Goal: Navigation & Orientation: Find specific page/section

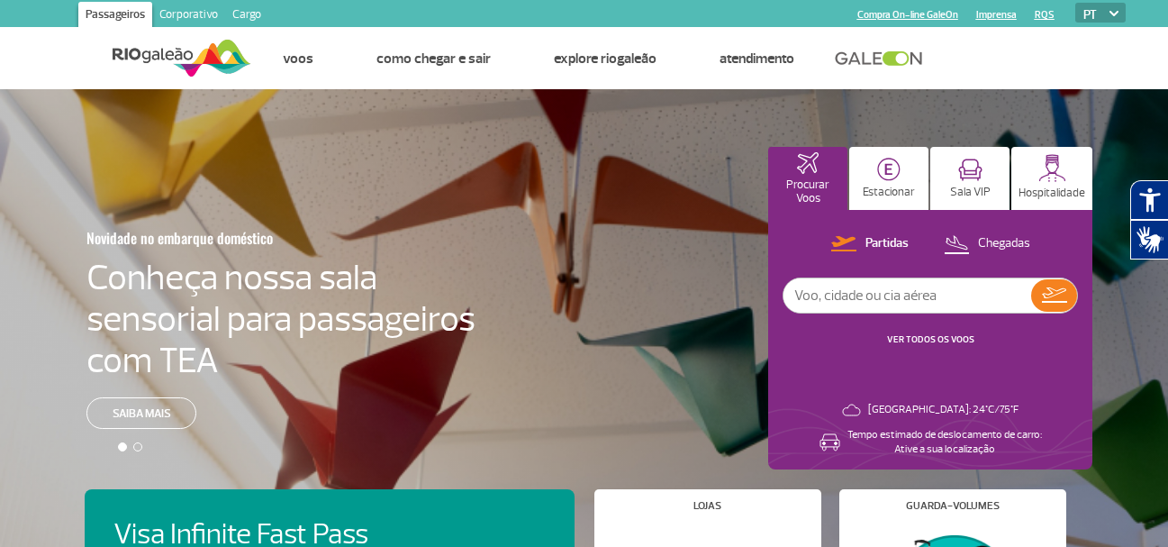
click at [1093, 69] on ul "Página inicial Fale conosco Dúvidas Frequentes Linha de Ética Achados e Perdido…" at bounding box center [688, 58] width 874 height 61
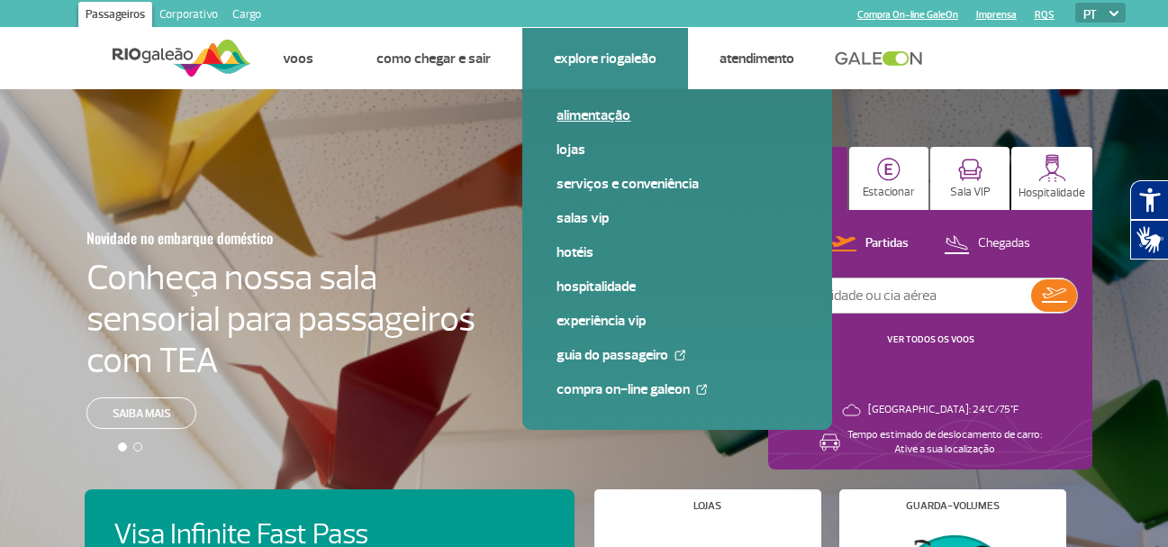
click at [582, 114] on link "Alimentação" at bounding box center [677, 115] width 241 height 20
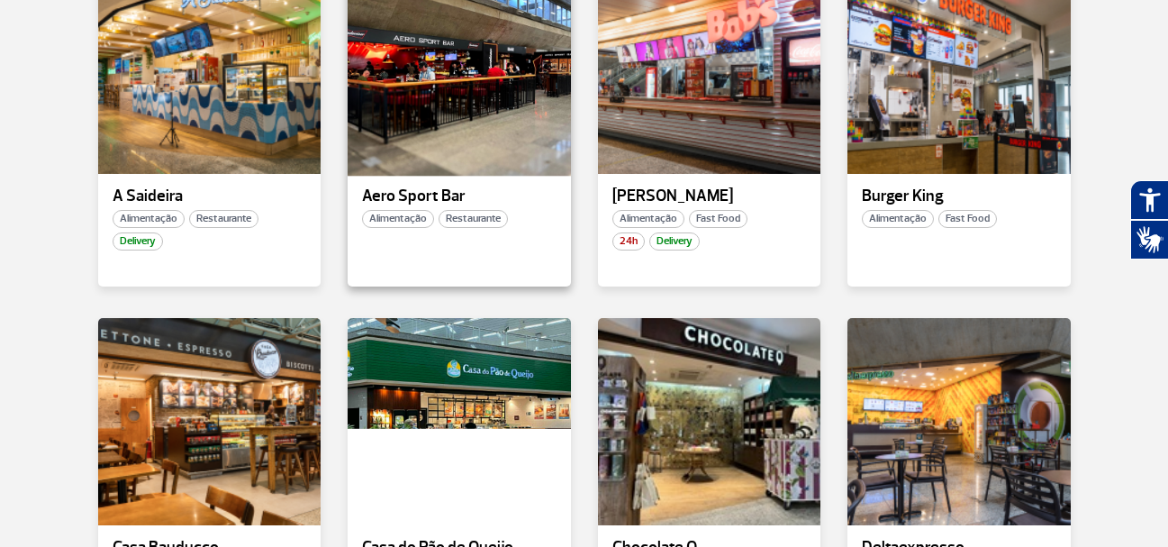
scroll to position [631, 0]
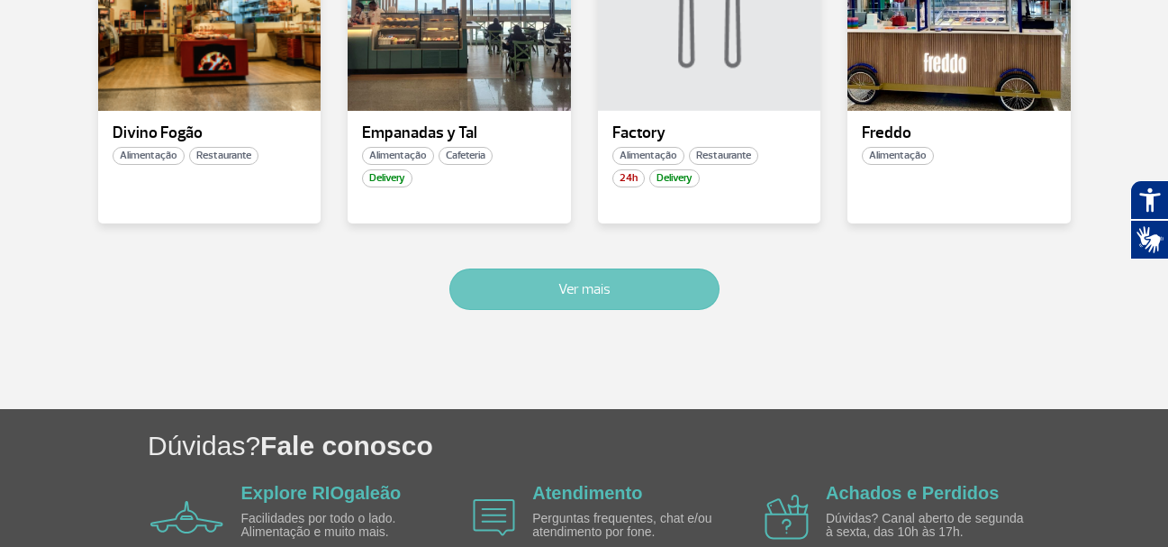
click at [579, 286] on button "Ver mais" at bounding box center [584, 288] width 270 height 41
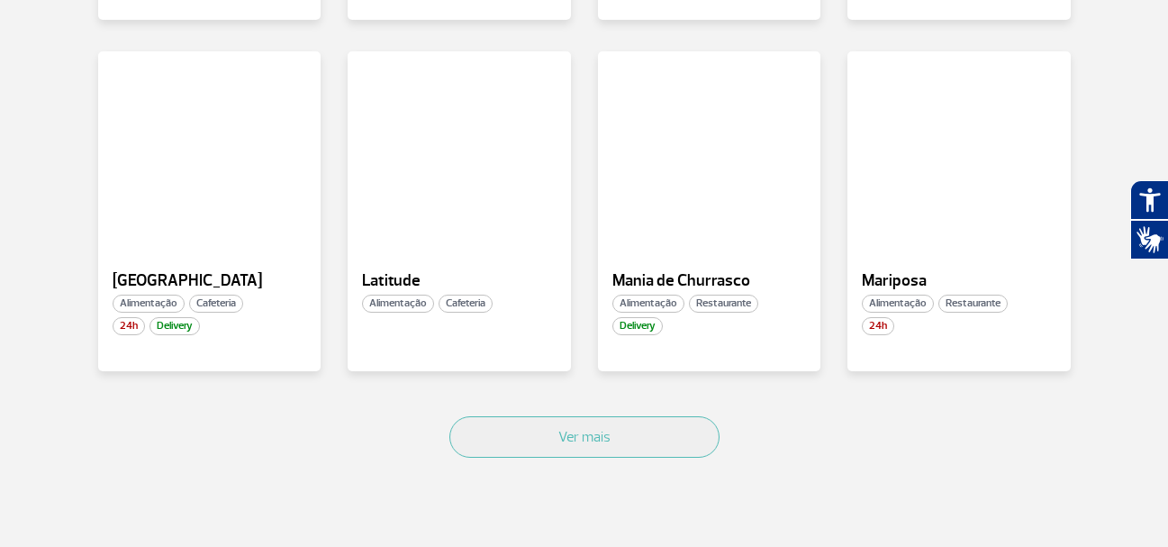
scroll to position [2247, 0]
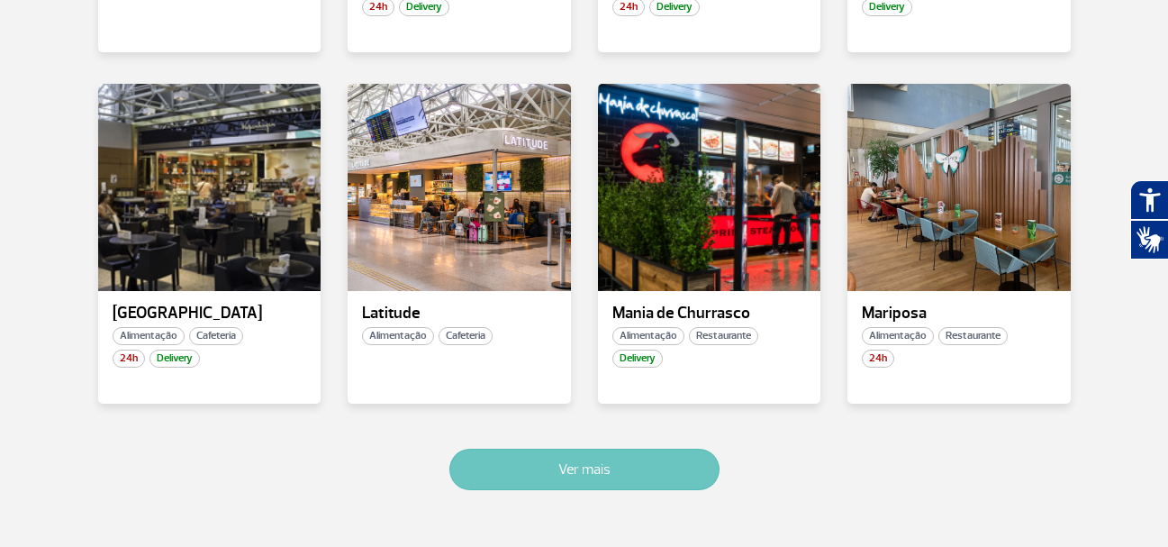
click at [547, 479] on button "Ver mais" at bounding box center [584, 469] width 270 height 41
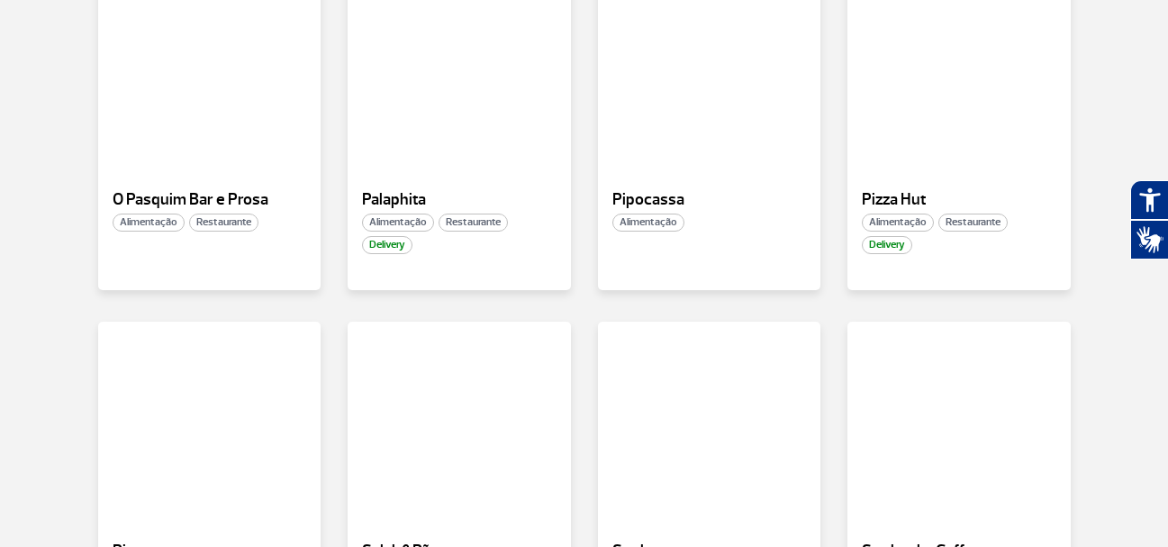
scroll to position [2941, 0]
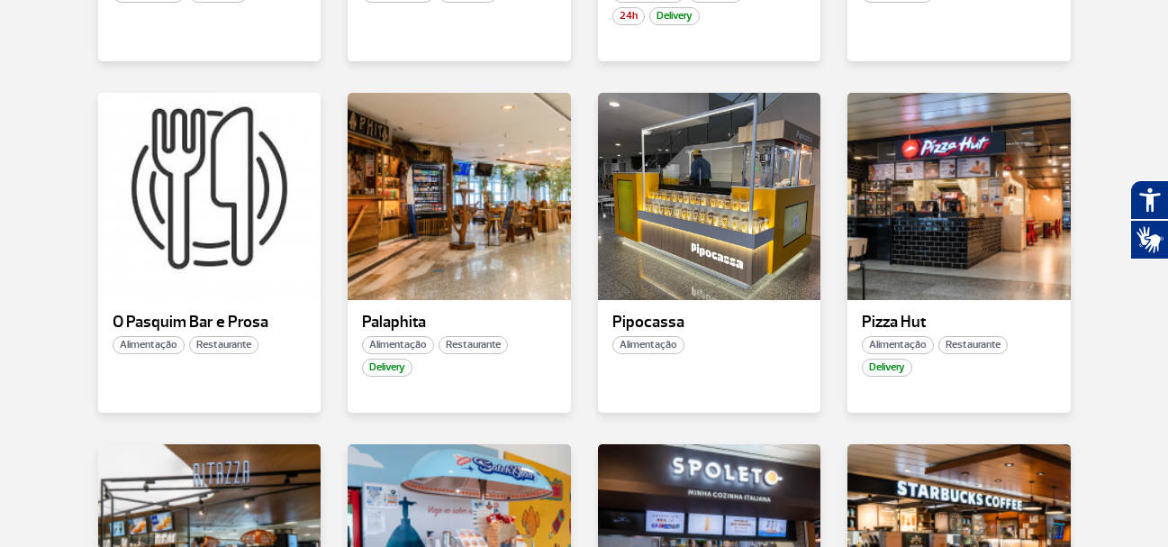
drag, startPoint x: 1135, startPoint y: 39, endPoint x: 1120, endPoint y: 32, distance: 16.9
